Goal: Contribute content: Contribute content

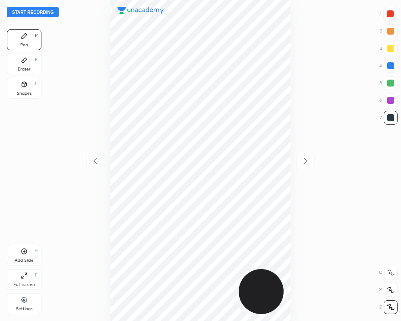
scroll to position [321, 263]
click at [43, 13] on button "Start recording" at bounding box center [33, 12] width 52 height 10
click at [394, 17] on div at bounding box center [391, 14] width 14 height 14
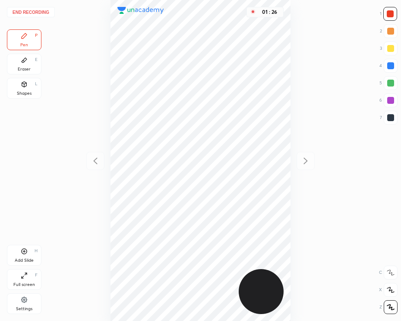
click at [394, 120] on div at bounding box center [391, 118] width 14 height 14
click at [23, 251] on icon at bounding box center [24, 251] width 7 height 7
click at [28, 251] on div "Add Slide H" at bounding box center [24, 255] width 35 height 21
click at [43, 14] on button "End recording" at bounding box center [31, 12] width 48 height 10
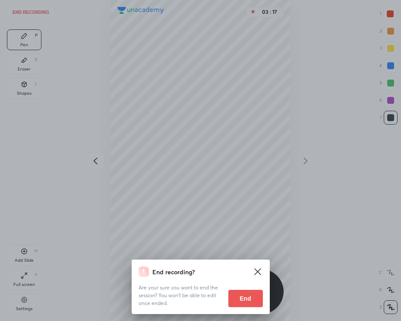
click at [249, 294] on button "End" at bounding box center [246, 297] width 35 height 17
